Goal: Transaction & Acquisition: Purchase product/service

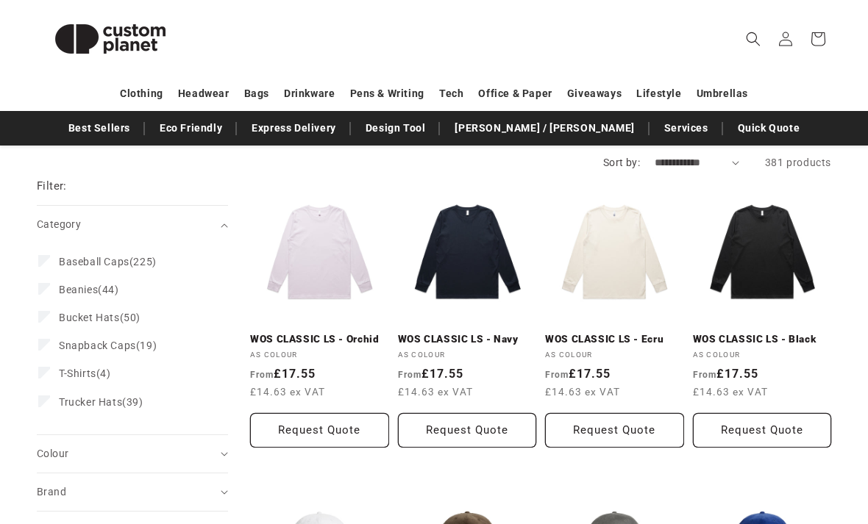
scroll to position [178, 0]
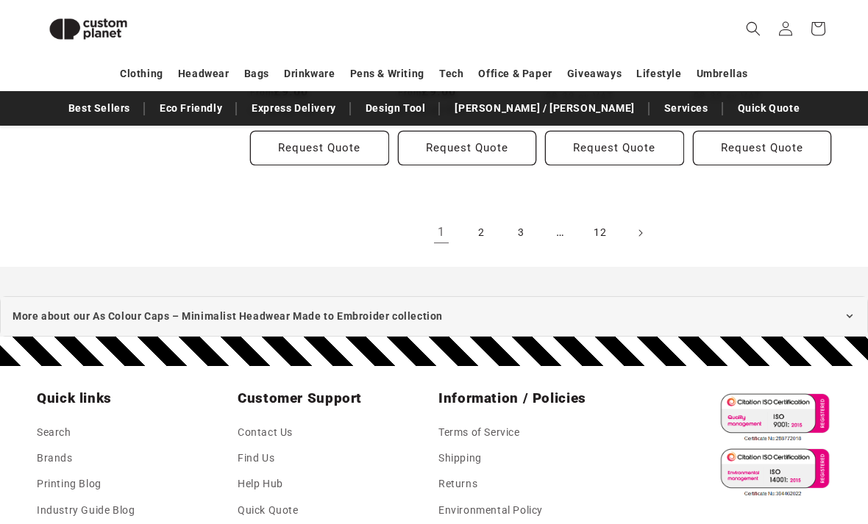
scroll to position [1545, 0]
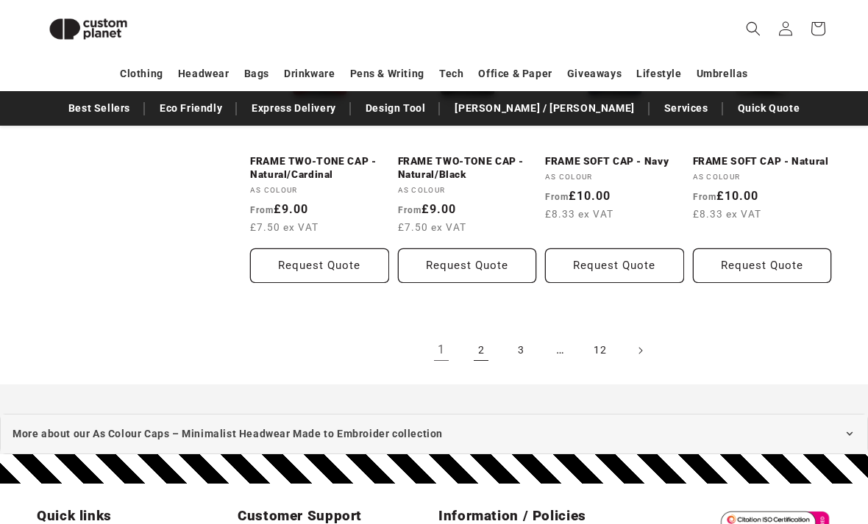
click at [480, 342] on link "2" at bounding box center [481, 351] width 32 height 32
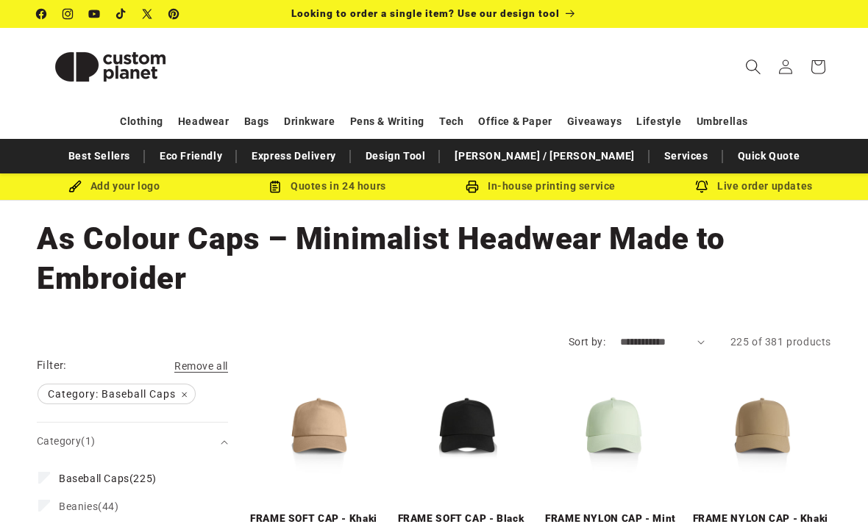
click at [755, 75] on span "Search" at bounding box center [753, 67] width 32 height 32
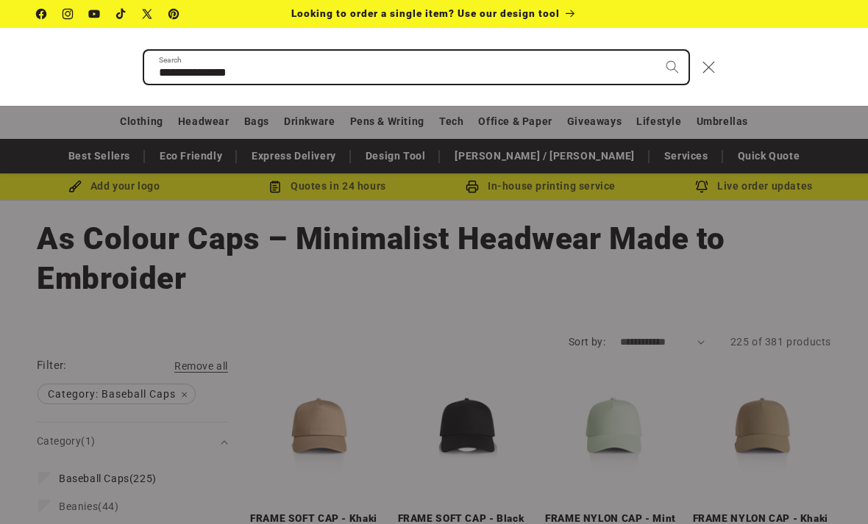
type input "**********"
click at [671, 66] on button "Search" at bounding box center [672, 67] width 32 height 32
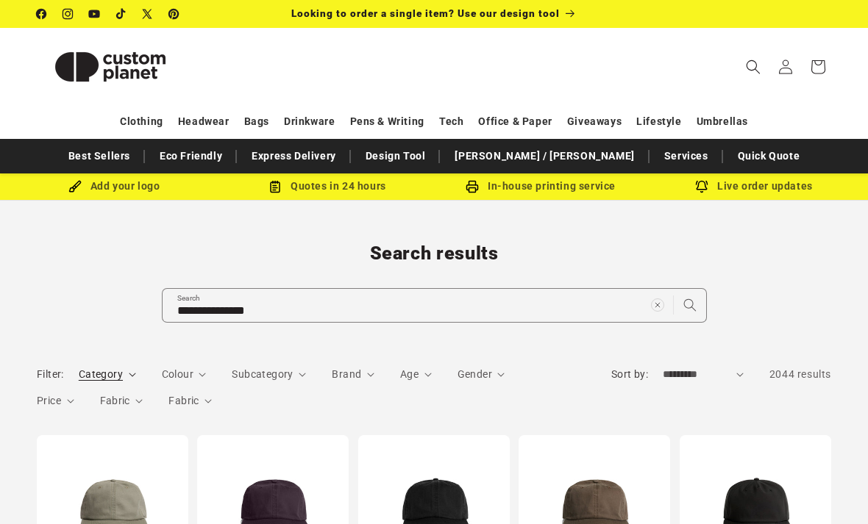
click at [129, 374] on icon "Category (0 selected)" at bounding box center [132, 375] width 7 height 4
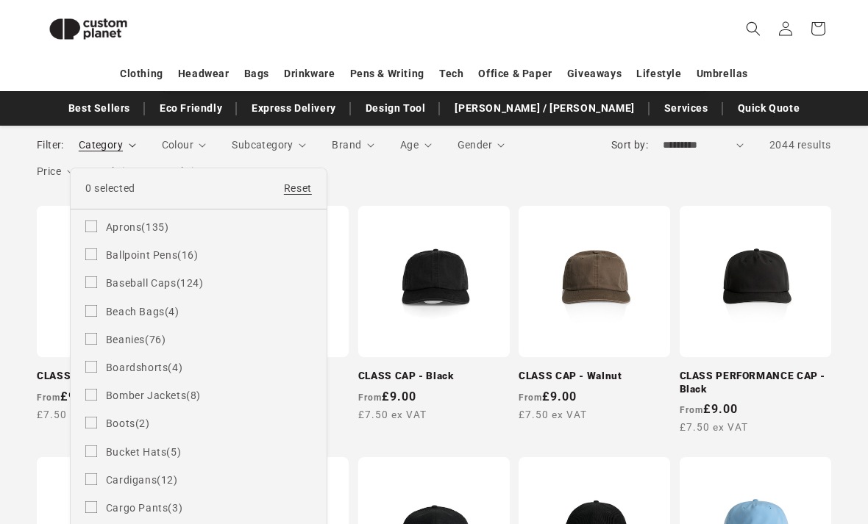
scroll to position [210, 0]
click at [101, 279] on label "Baseball Caps (124) Baseball Caps (124 products)" at bounding box center [198, 282] width 226 height 28
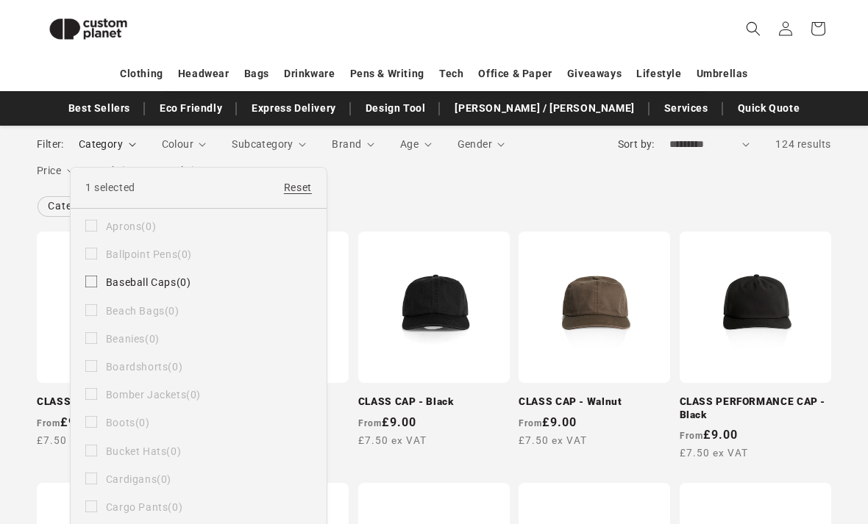
click at [79, 152] on summary "Category" at bounding box center [107, 144] width 57 height 15
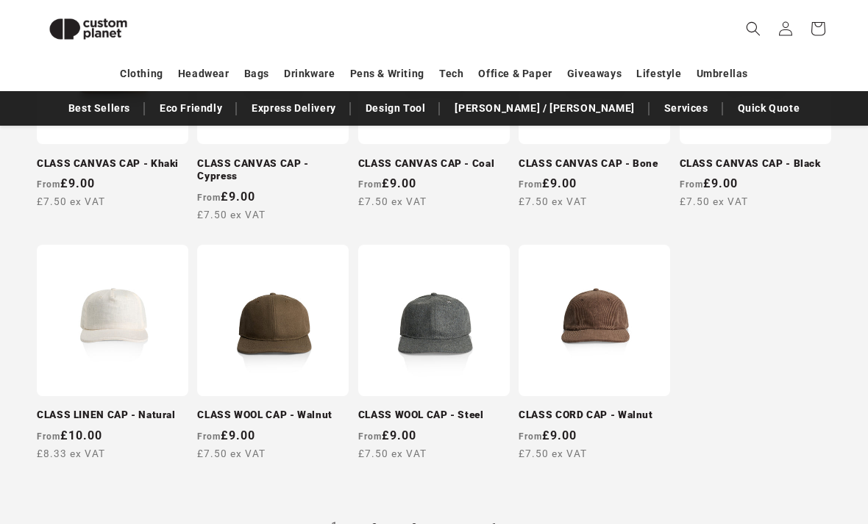
scroll to position [1204, 0]
click at [375, 524] on link "2" at bounding box center [374, 528] width 32 height 32
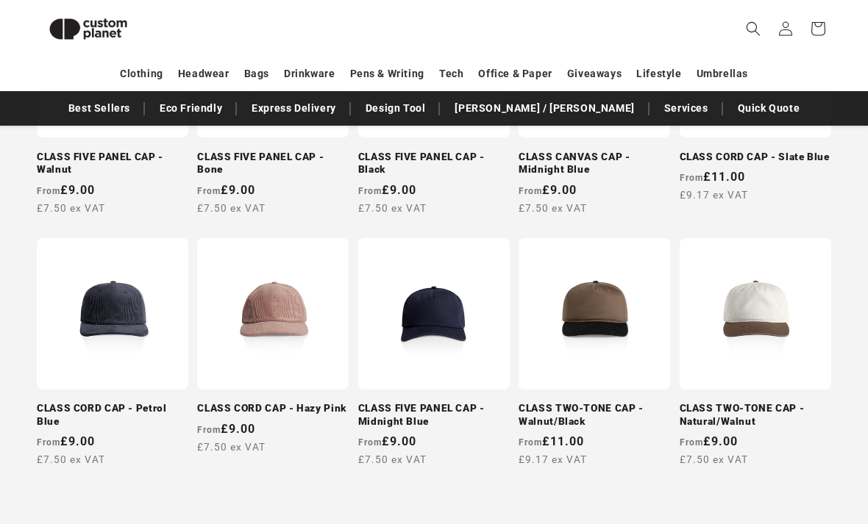
scroll to position [710, 0]
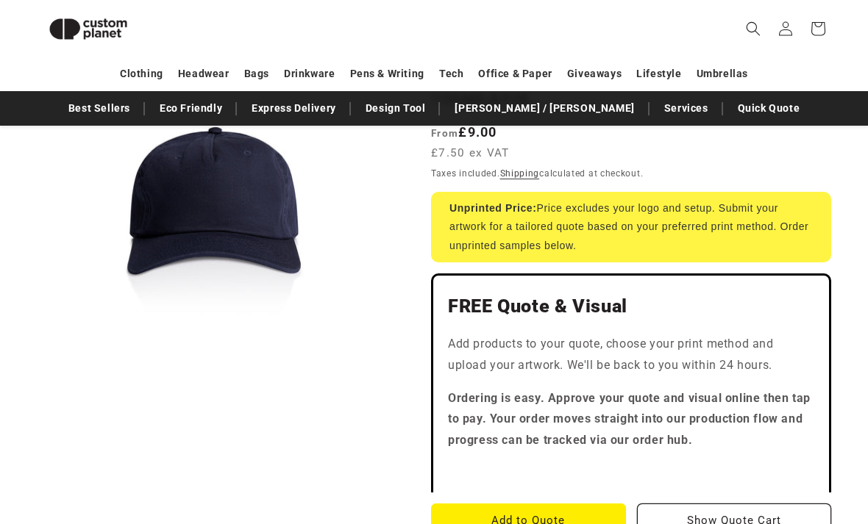
scroll to position [254, 0]
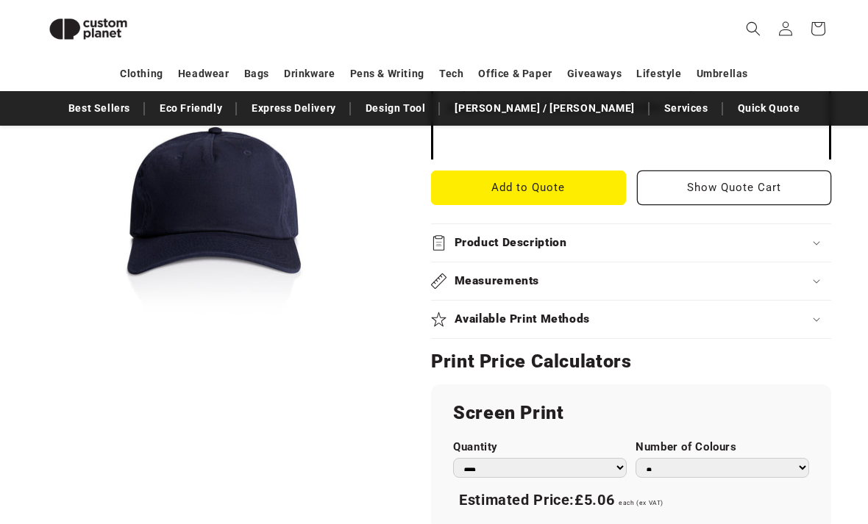
click at [767, 313] on div "Available Print Methods" at bounding box center [631, 320] width 400 height 15
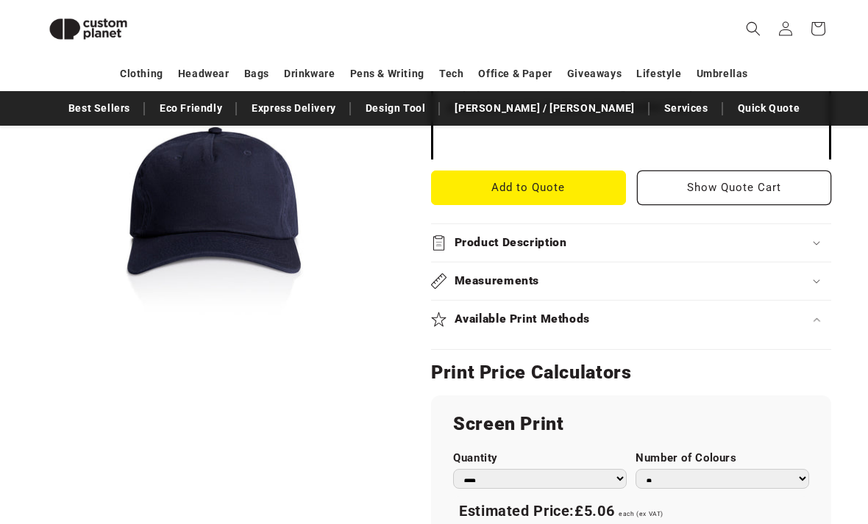
click at [783, 315] on div "Available Print Methods" at bounding box center [631, 319] width 400 height 15
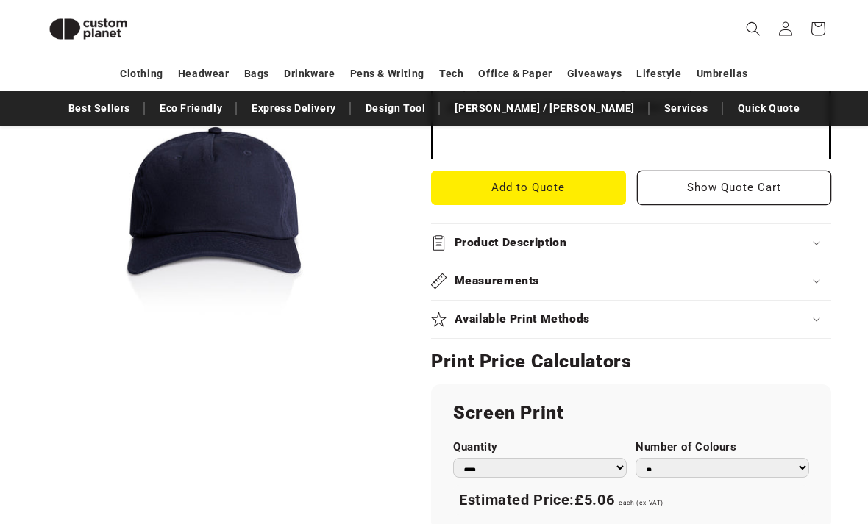
click at [785, 316] on div "Available Print Methods" at bounding box center [631, 319] width 400 height 15
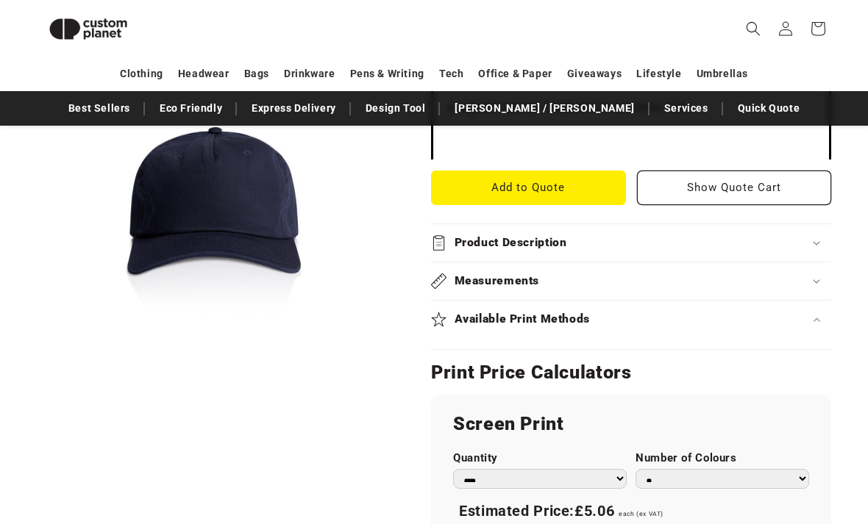
click at [783, 319] on div "Available Print Methods" at bounding box center [631, 319] width 400 height 15
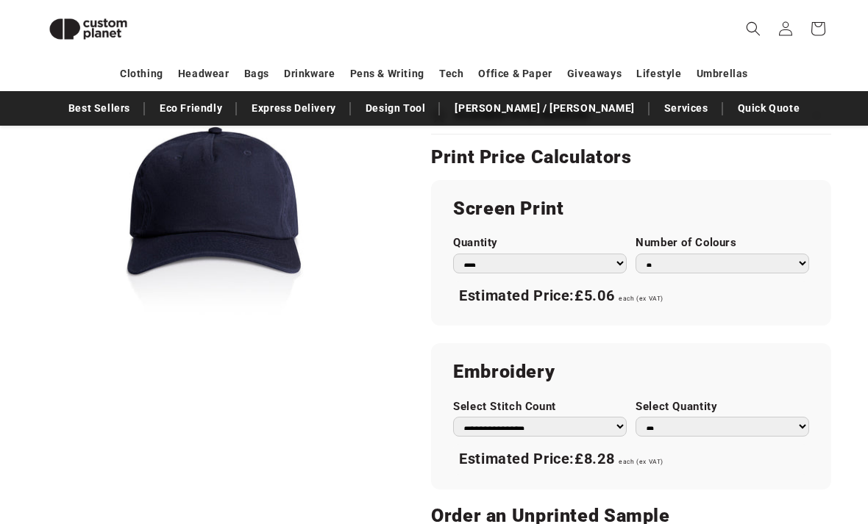
scroll to position [907, 0]
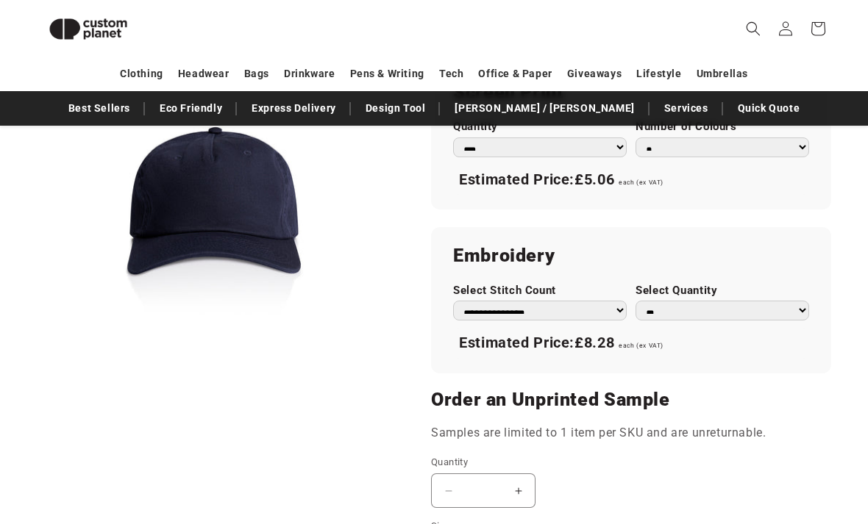
click at [606, 312] on select "**********" at bounding box center [540, 311] width 174 height 20
click at [736, 301] on select "** ** *** *** *** **** **** ****" at bounding box center [722, 311] width 174 height 20
click at [713, 308] on select "** ** *** *** *** **** **** ****" at bounding box center [722, 311] width 174 height 20
select select "*"
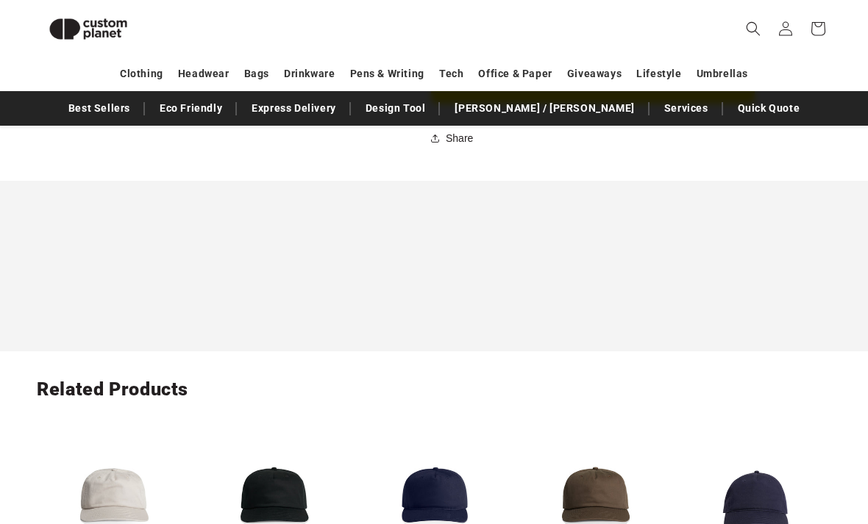
scroll to position [1339, 0]
